Goal: Transaction & Acquisition: Purchase product/service

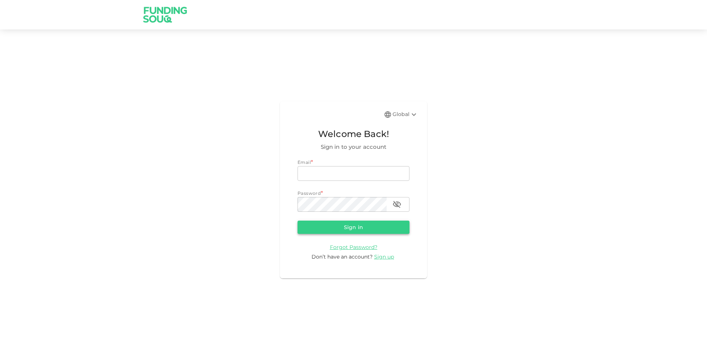
type input "[EMAIL_ADDRESS][DOMAIN_NAME]"
click at [347, 228] on button "Sign in" at bounding box center [354, 227] width 112 height 13
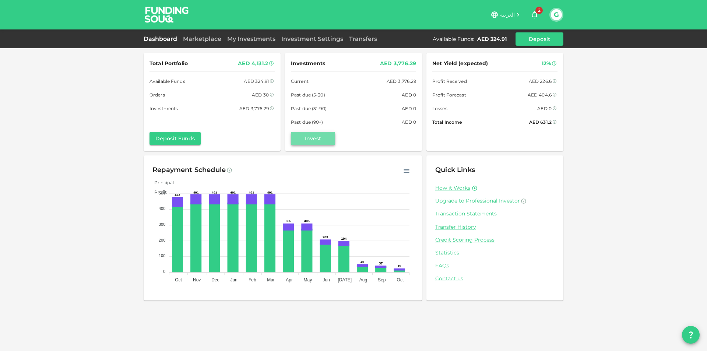
click at [330, 139] on button "Invest" at bounding box center [313, 138] width 44 height 13
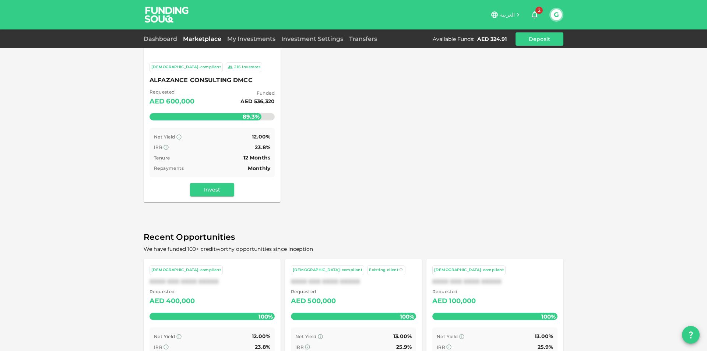
scroll to position [28, 0]
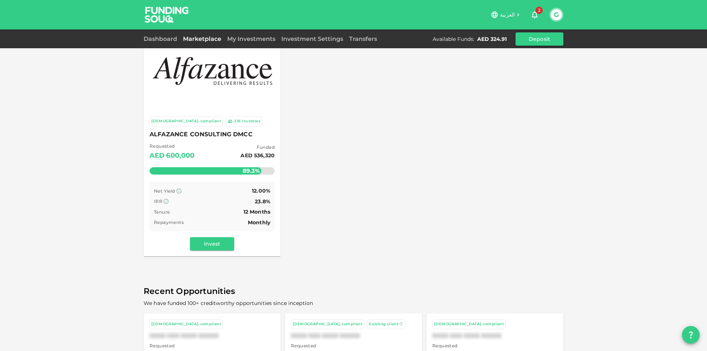
click at [223, 137] on span "ALFAZANCE CONSULTING DMCC" at bounding box center [211, 134] width 125 height 10
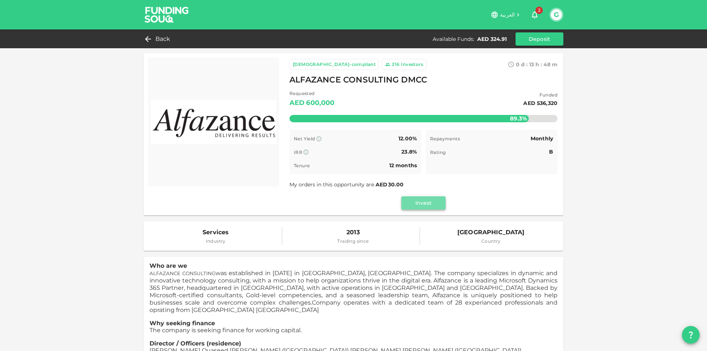
click at [419, 203] on button "Invest" at bounding box center [423, 202] width 44 height 13
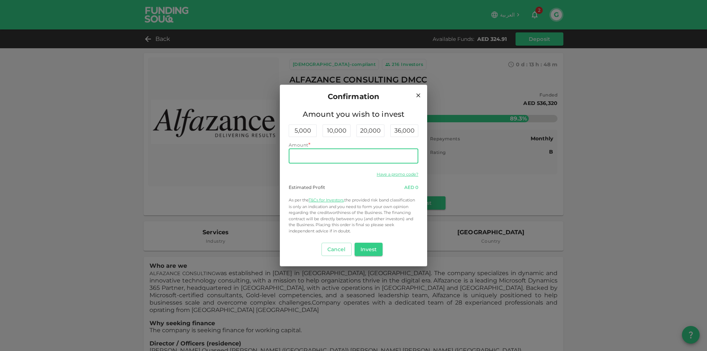
click at [368, 155] on input "Amount" at bounding box center [354, 156] width 130 height 15
type input "320"
click at [369, 247] on button "Invest" at bounding box center [369, 249] width 28 height 13
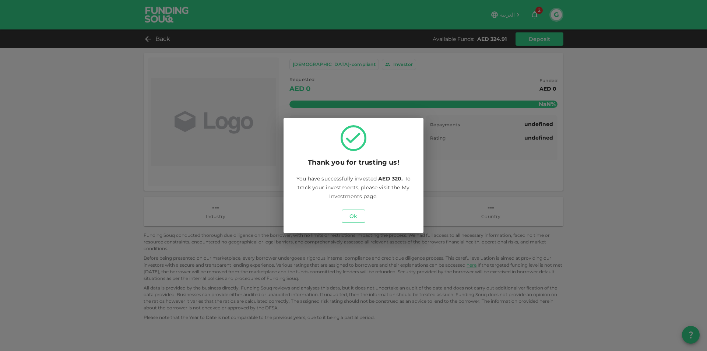
click at [363, 222] on button "Ok" at bounding box center [354, 216] width 24 height 13
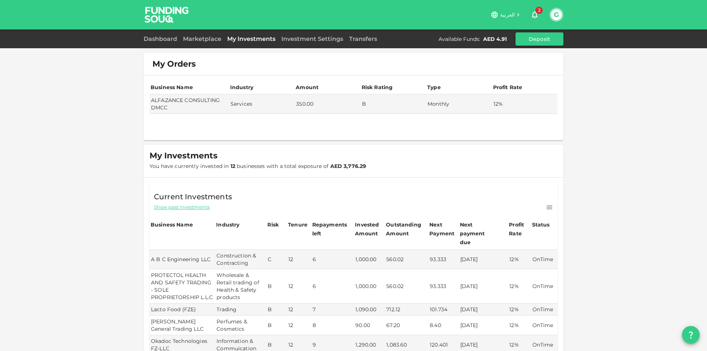
click at [535, 3] on div "العربية 2 G" at bounding box center [354, 14] width 420 height 29
click at [536, 10] on span "2" at bounding box center [538, 10] width 7 height 7
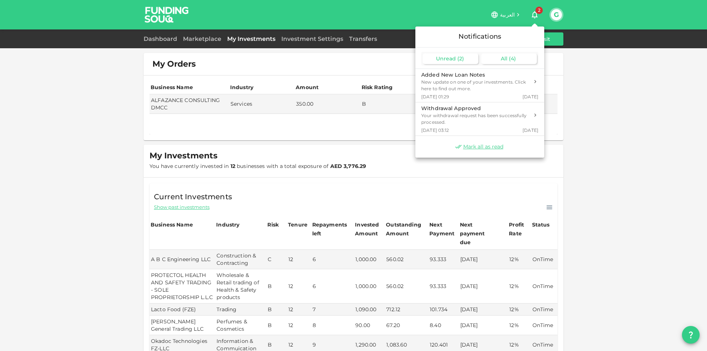
click at [518, 58] on div "All ( 4 )" at bounding box center [509, 58] width 56 height 11
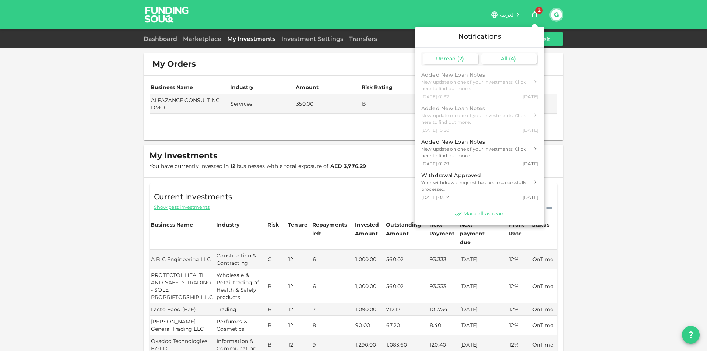
click at [466, 56] on div "Unread ( 2 )" at bounding box center [451, 58] width 56 height 11
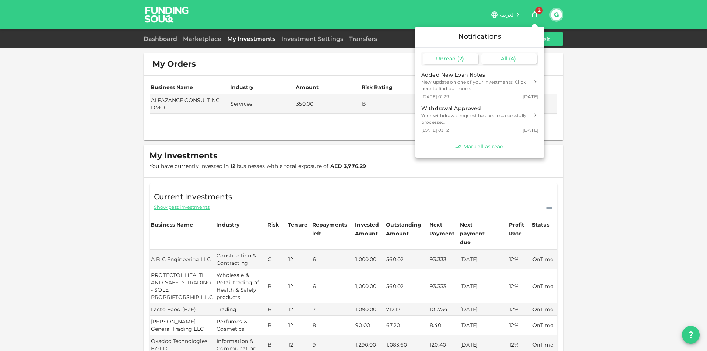
click at [508, 63] on div "All ( 4 )" at bounding box center [509, 58] width 56 height 11
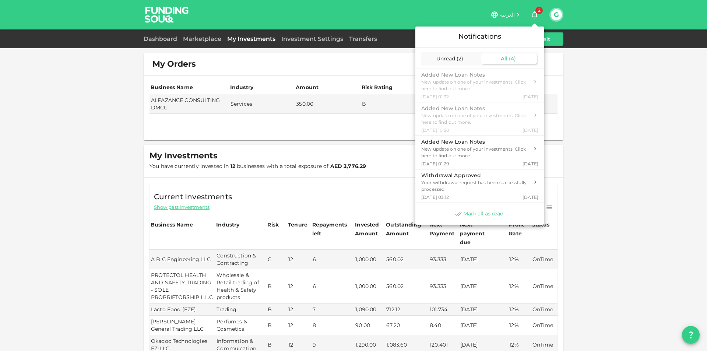
click at [580, 154] on div at bounding box center [353, 175] width 707 height 351
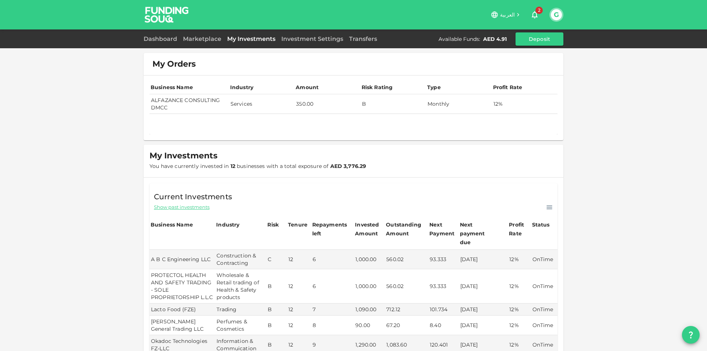
click at [197, 98] on td "ALFAZANCE CONSULTING DMCC" at bounding box center [189, 104] width 80 height 20
click at [268, 107] on td "Services" at bounding box center [262, 104] width 66 height 20
click at [486, 101] on td "Monthly" at bounding box center [459, 104] width 66 height 20
click at [497, 104] on td "12%" at bounding box center [525, 104] width 66 height 20
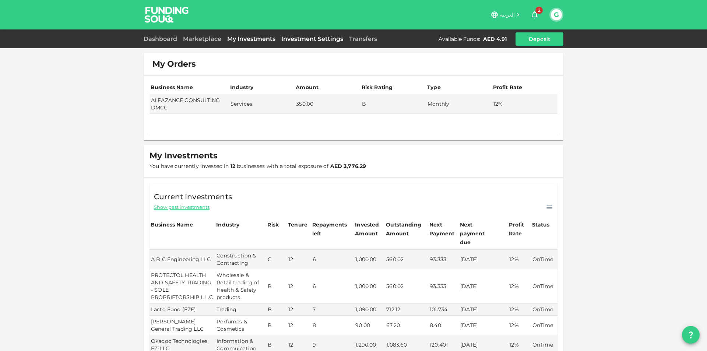
click at [299, 38] on link "Investment Settings" at bounding box center [312, 38] width 68 height 7
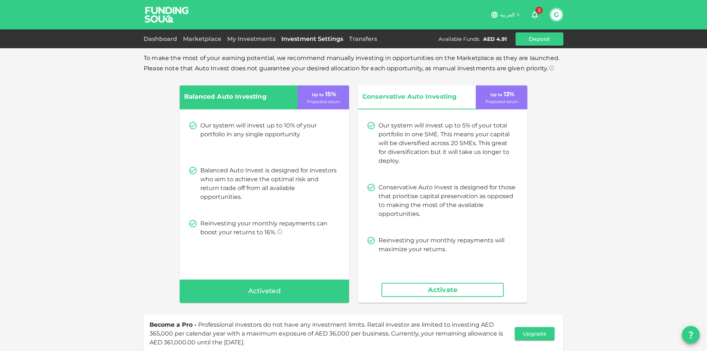
drag, startPoint x: 257, startPoint y: 36, endPoint x: 256, endPoint y: 42, distance: 6.4
click at [257, 36] on link "My Investments" at bounding box center [251, 38] width 54 height 7
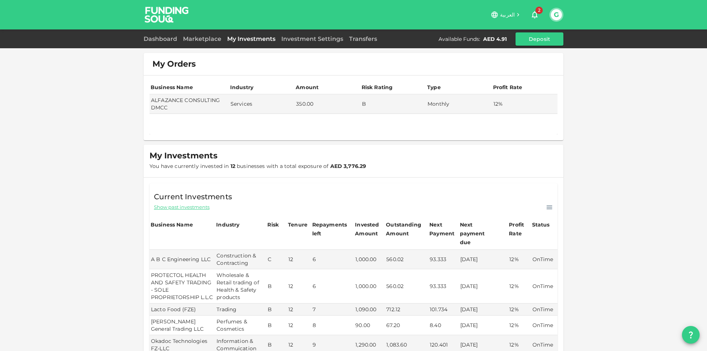
click at [250, 39] on link "My Investments" at bounding box center [251, 38] width 54 height 7
click at [197, 37] on link "Marketplace" at bounding box center [202, 38] width 44 height 7
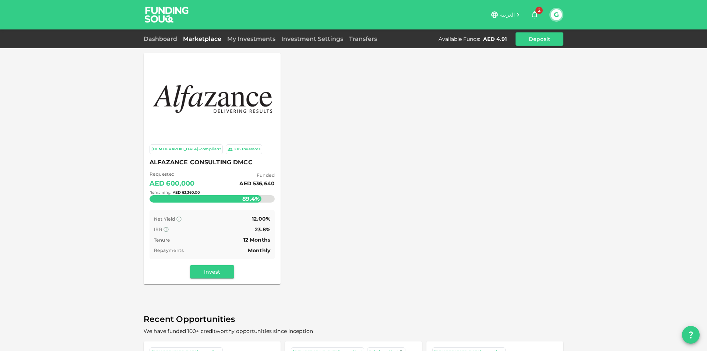
click at [218, 193] on div "Remaining : AED 63,360.00" at bounding box center [211, 192] width 125 height 29
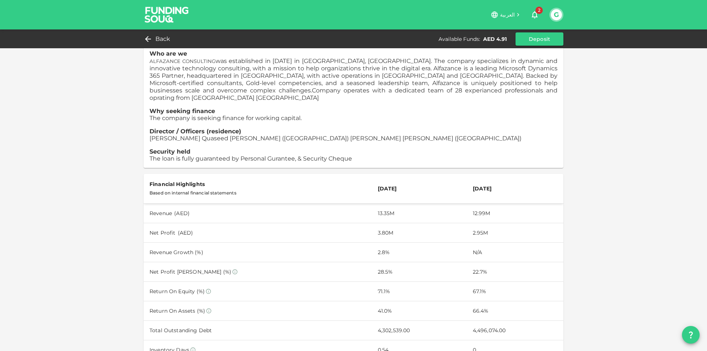
scroll to position [221, 0]
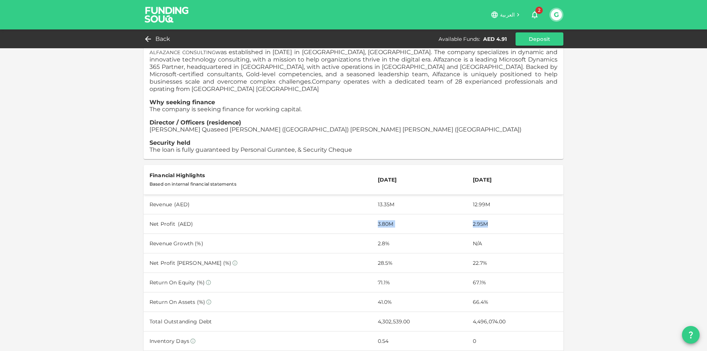
drag, startPoint x: 490, startPoint y: 217, endPoint x: 363, endPoint y: 208, distance: 127.3
click at [363, 214] on tr "Net Profit ( AED ) 3.80M 2.95M" at bounding box center [354, 224] width 420 height 20
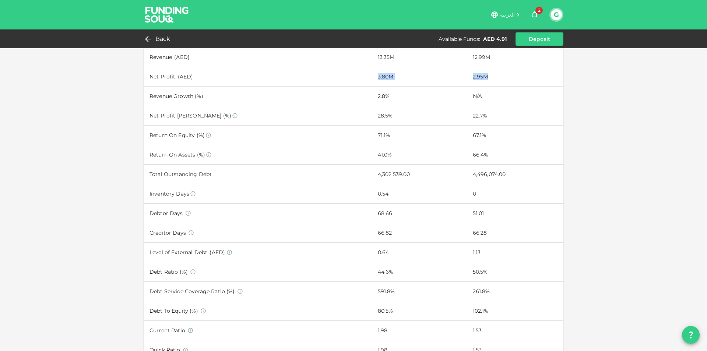
scroll to position [331, 0]
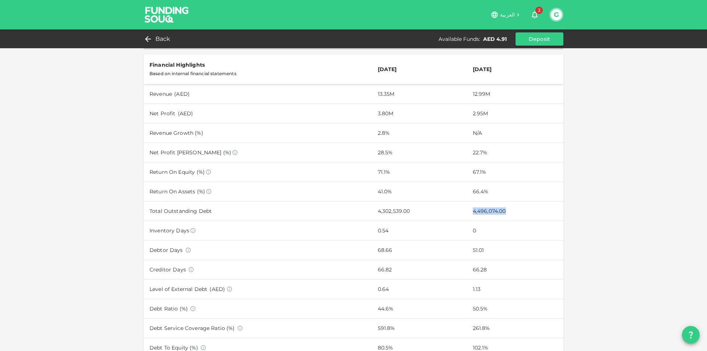
drag, startPoint x: 501, startPoint y: 205, endPoint x: 458, endPoint y: 205, distance: 42.7
click at [458, 205] on tr "Total Outstanding Debt 4,302,539.00 4,496,074.00" at bounding box center [354, 211] width 420 height 20
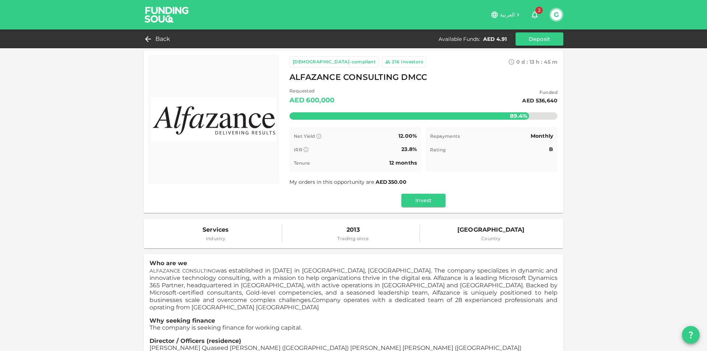
scroll to position [0, 0]
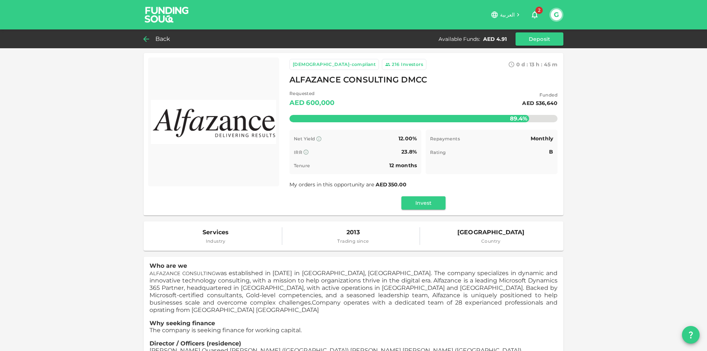
click at [146, 37] on icon at bounding box center [146, 39] width 6 height 6
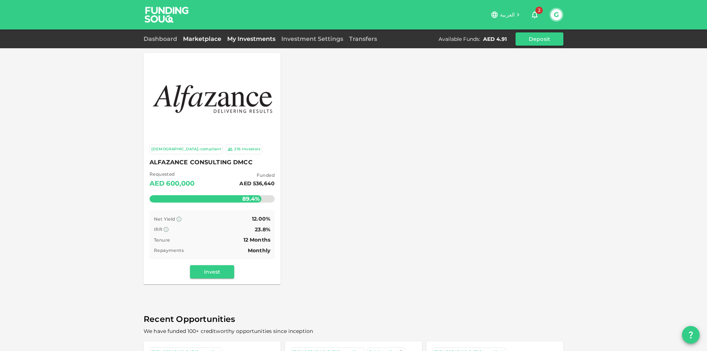
click at [265, 36] on link "My Investments" at bounding box center [251, 38] width 54 height 7
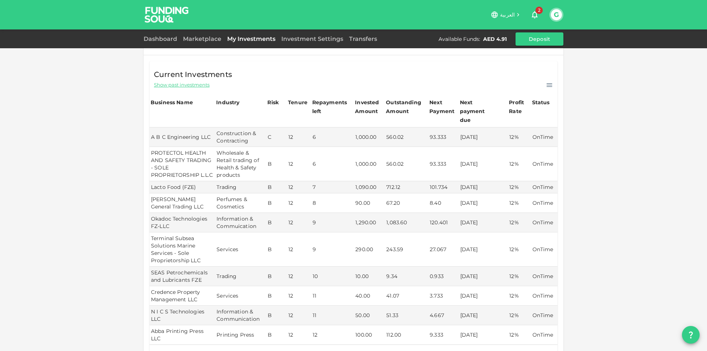
scroll to position [147, 0]
